Goal: Entertainment & Leisure: Consume media (video, audio)

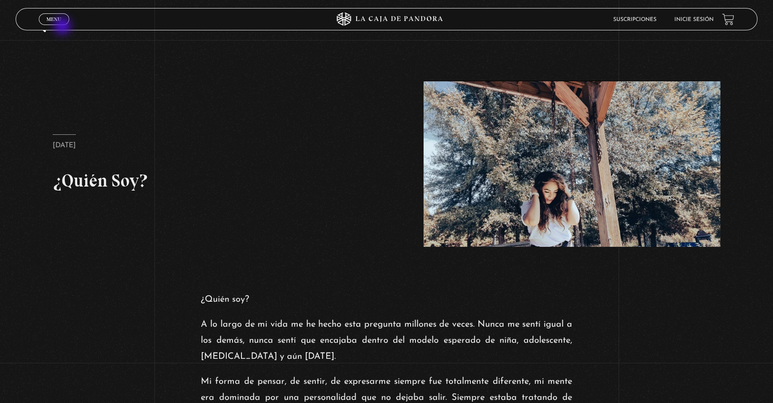
click at [55, 22] on span "Menu" at bounding box center [53, 19] width 15 height 5
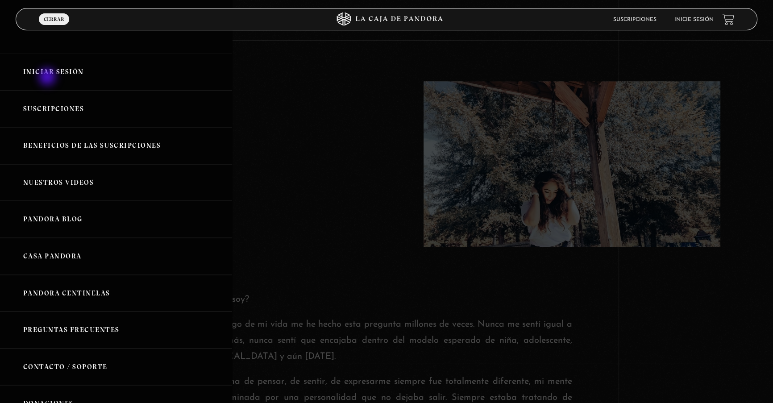
click at [48, 75] on link "Iniciar Sesión" at bounding box center [116, 72] width 232 height 37
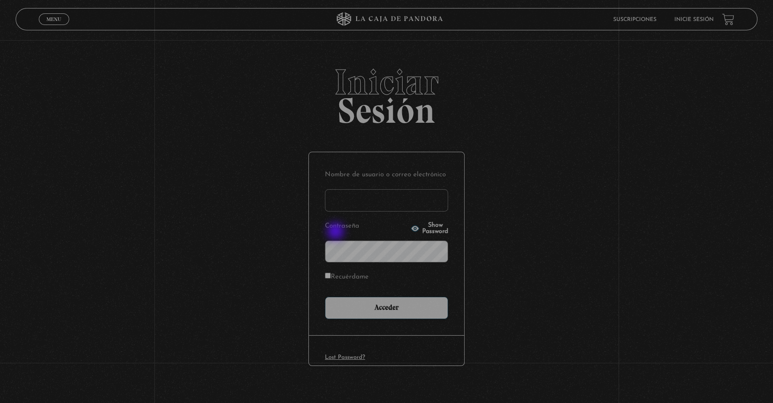
type input "lisbethfelixpaulino"
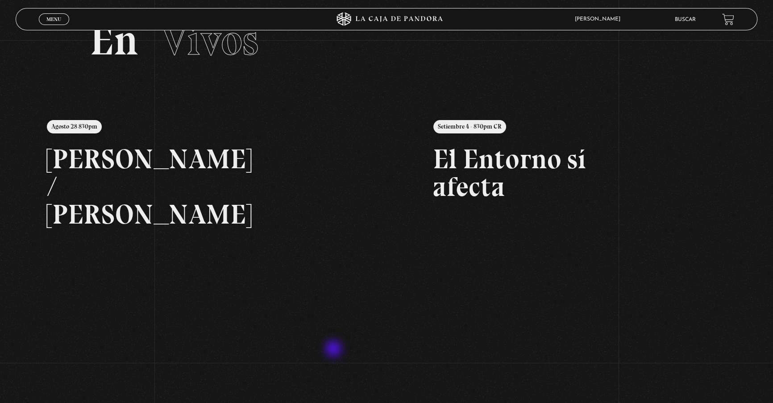
scroll to position [40, 0]
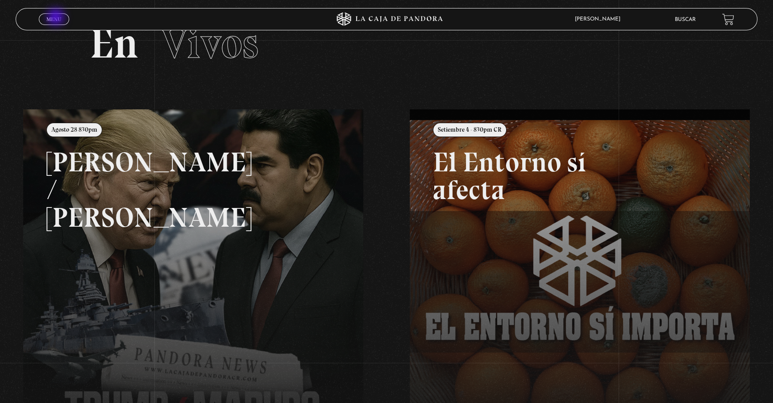
click at [57, 18] on span "Menu" at bounding box center [53, 19] width 15 height 5
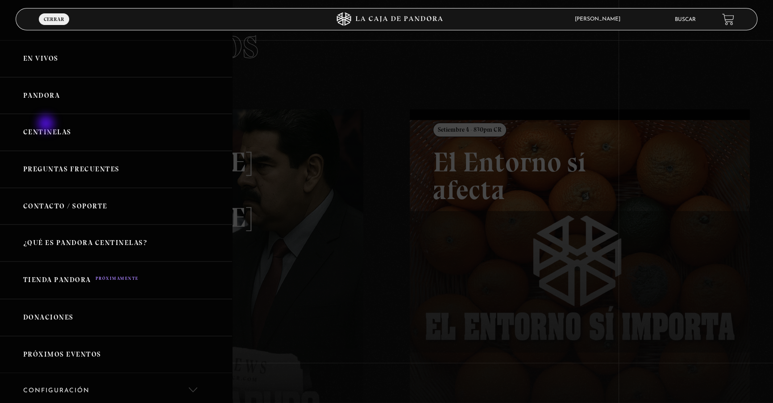
click at [45, 128] on link "Centinelas" at bounding box center [116, 132] width 232 height 37
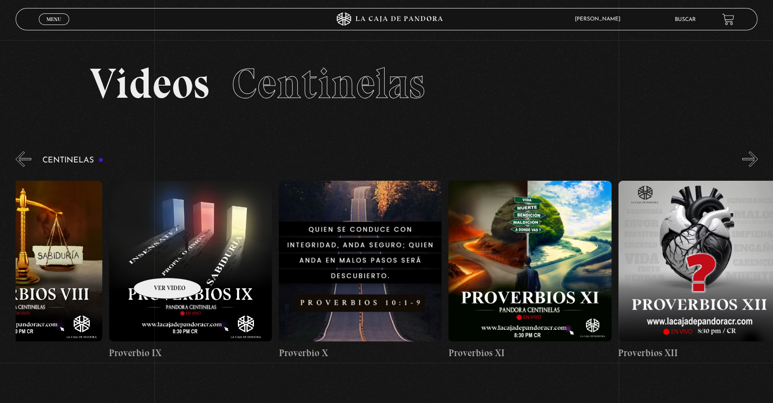
drag, startPoint x: 380, startPoint y: 259, endPoint x: 148, endPoint y: 264, distance: 232.4
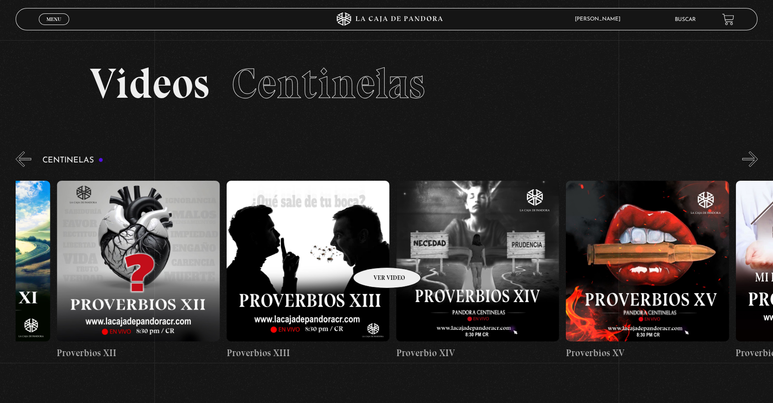
scroll to position [0, 2322]
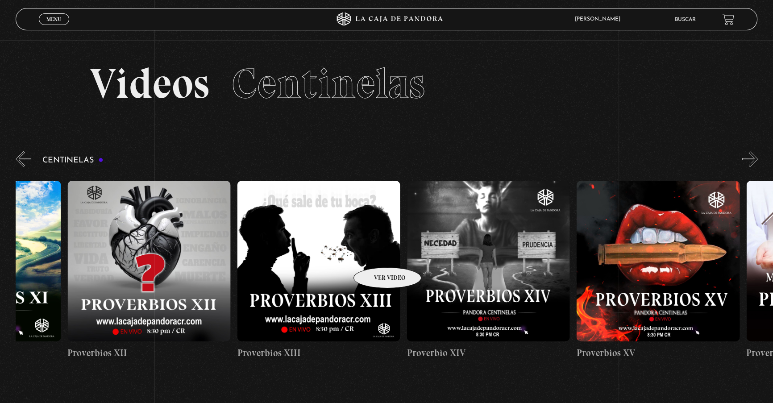
drag, startPoint x: 485, startPoint y: 257, endPoint x: 376, endPoint y: 254, distance: 109.3
click at [329, 223] on figure at bounding box center [318, 261] width 163 height 161
